Goal: Contribute content

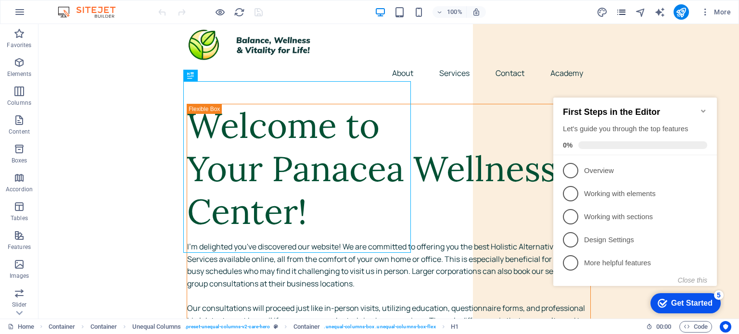
click at [625, 9] on icon "pages" at bounding box center [620, 12] width 11 height 11
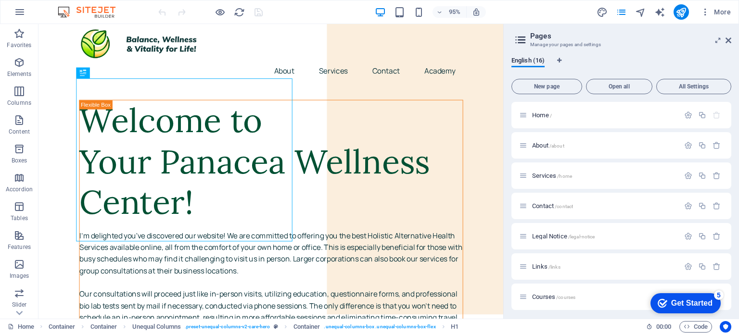
scroll to position [275, 0]
click at [560, 290] on div "New page /new-page" at bounding box center [599, 294] width 160 height 11
click at [544, 295] on span "New page /new-page" at bounding box center [558, 294] width 52 height 7
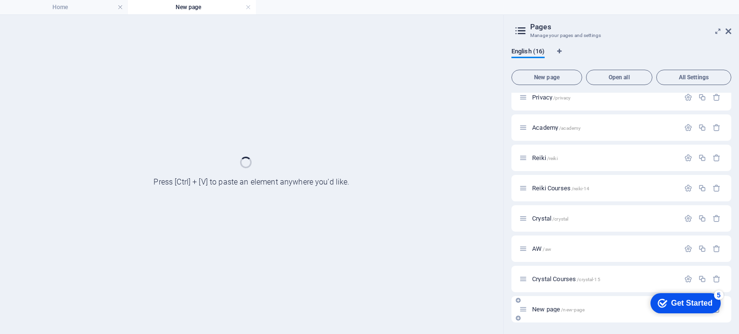
scroll to position [251, 0]
click at [544, 295] on div "Home / About /about Services /home Contact /contact Legal Notice /legal-notice …" at bounding box center [621, 82] width 220 height 481
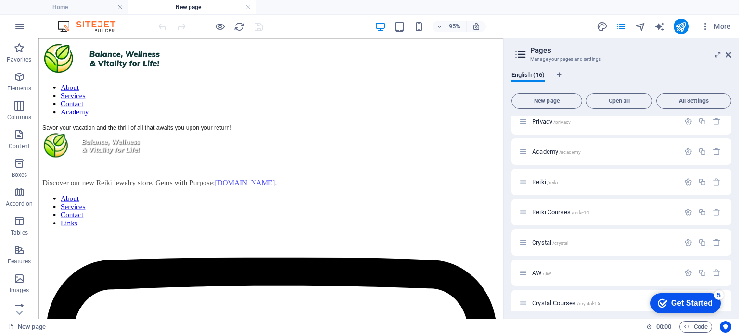
scroll to position [0, 0]
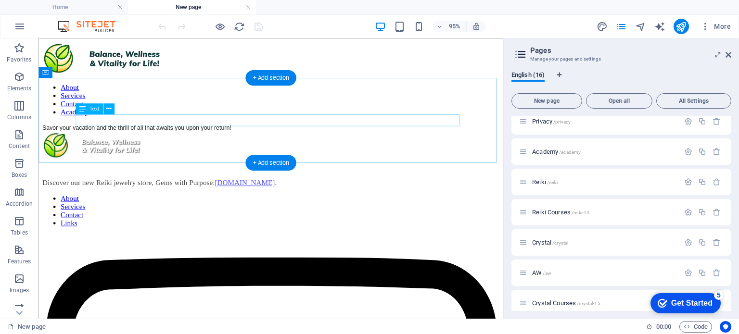
click at [291, 128] on div "Savor your vacation and the thrill of all that awaits you upon your return!" at bounding box center [282, 132] width 481 height 9
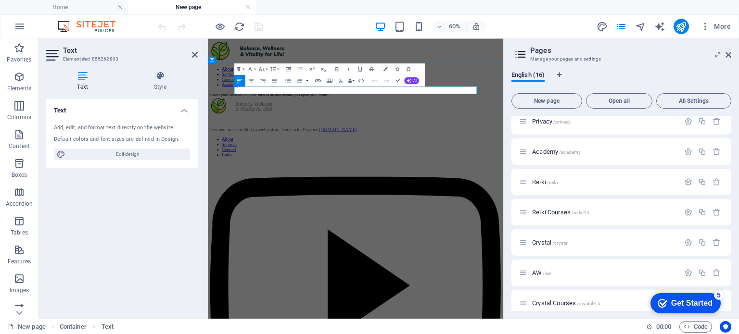
click at [497, 128] on div "Savor your vacation and the thrill of all that awaits you upon your return!" at bounding box center [454, 132] width 484 height 9
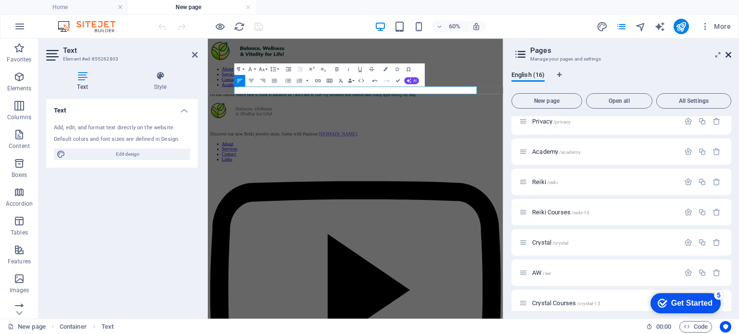
click at [729, 55] on icon at bounding box center [728, 55] width 6 height 8
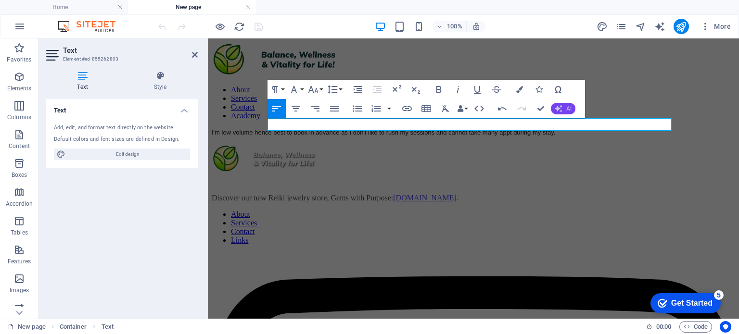
click at [566, 107] on span "AI" at bounding box center [568, 109] width 5 height 6
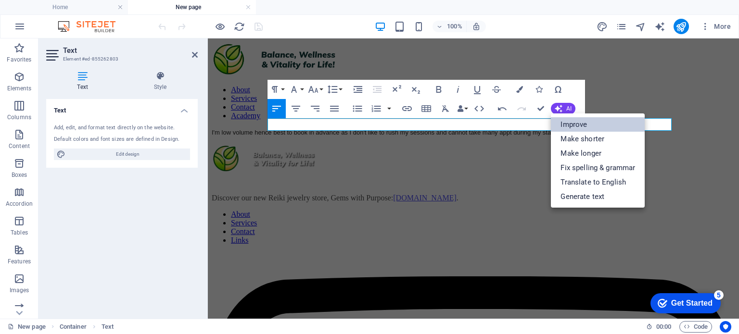
click at [569, 123] on link "Improve" at bounding box center [598, 124] width 94 height 14
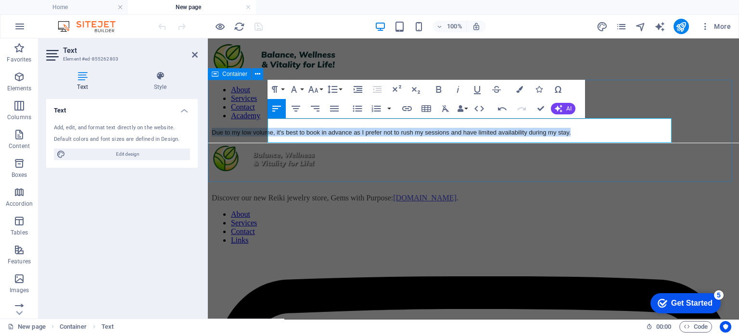
drag, startPoint x: 299, startPoint y: 132, endPoint x: 248, endPoint y: 120, distance: 52.8
click at [248, 128] on div "Due to my low volume, it's best to book in advance as I prefer not to rush my s…" at bounding box center [473, 132] width 523 height 9
copy span "Due to my low volume, it's best to book in advance as I prefer not to rush my s…"
